Goal: Task Accomplishment & Management: Use online tool/utility

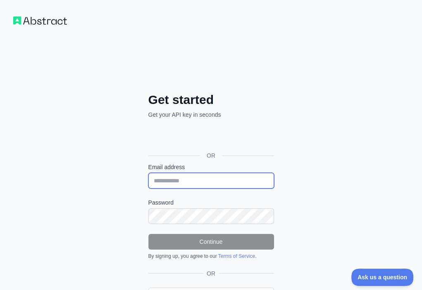
click at [148, 173] on input "Email address" at bounding box center [211, 181] width 126 height 16
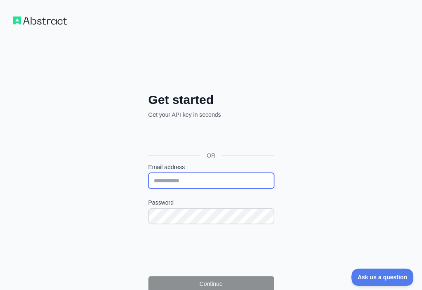
paste input "**********"
type input "**********"
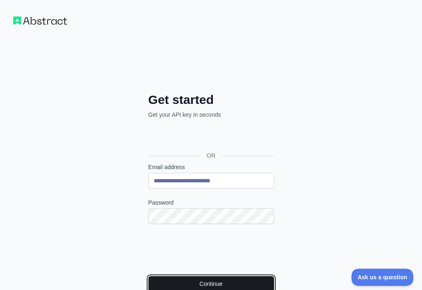
click at [148, 276] on button "Continue" at bounding box center [211, 284] width 126 height 16
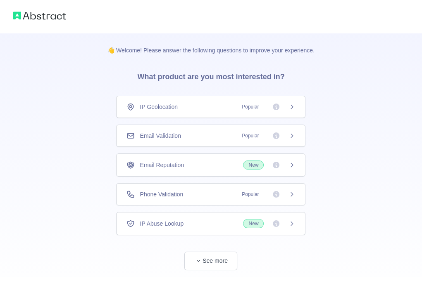
click at [221, 133] on div "Email Validation Popular" at bounding box center [210, 136] width 168 height 8
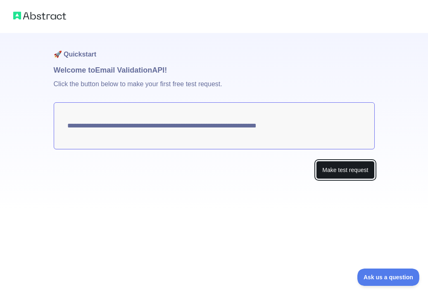
click at [353, 170] on button "Make test request" at bounding box center [345, 170] width 58 height 19
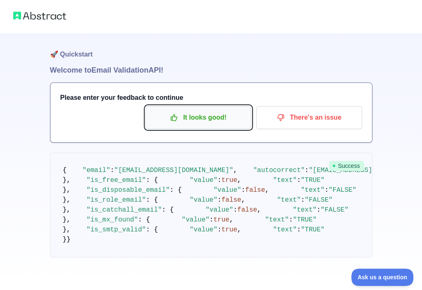
click at [218, 115] on p "It looks good!" at bounding box center [198, 118] width 93 height 14
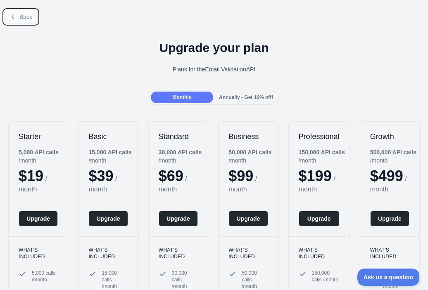
click at [26, 17] on span "Back" at bounding box center [25, 17] width 13 height 7
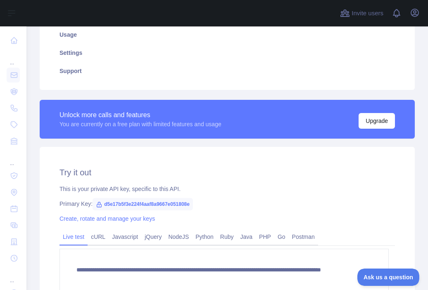
scroll to position [165, 0]
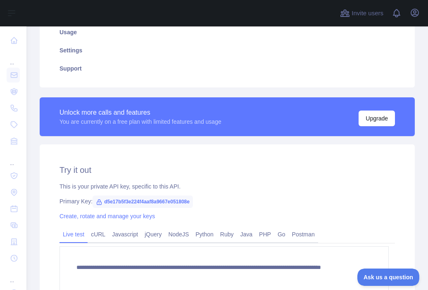
click at [156, 199] on span "d5e17b5f3e224f4aaf8a9667e051808e" at bounding box center [143, 202] width 100 height 12
copy span "d5e17b5f3e224f4aaf8a9667e051808e"
